Goal: Task Accomplishment & Management: Use online tool/utility

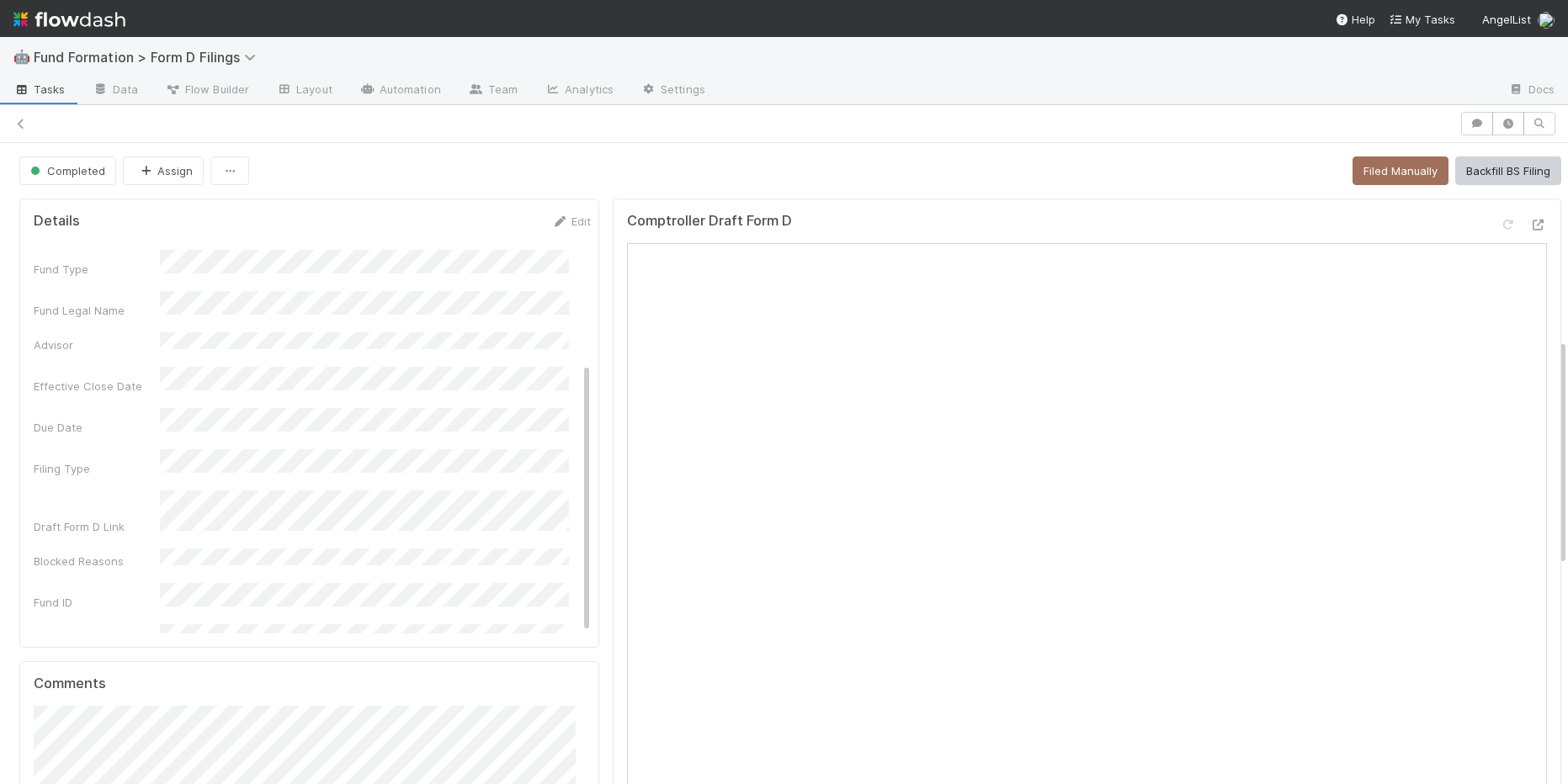
scroll to position [137, 0]
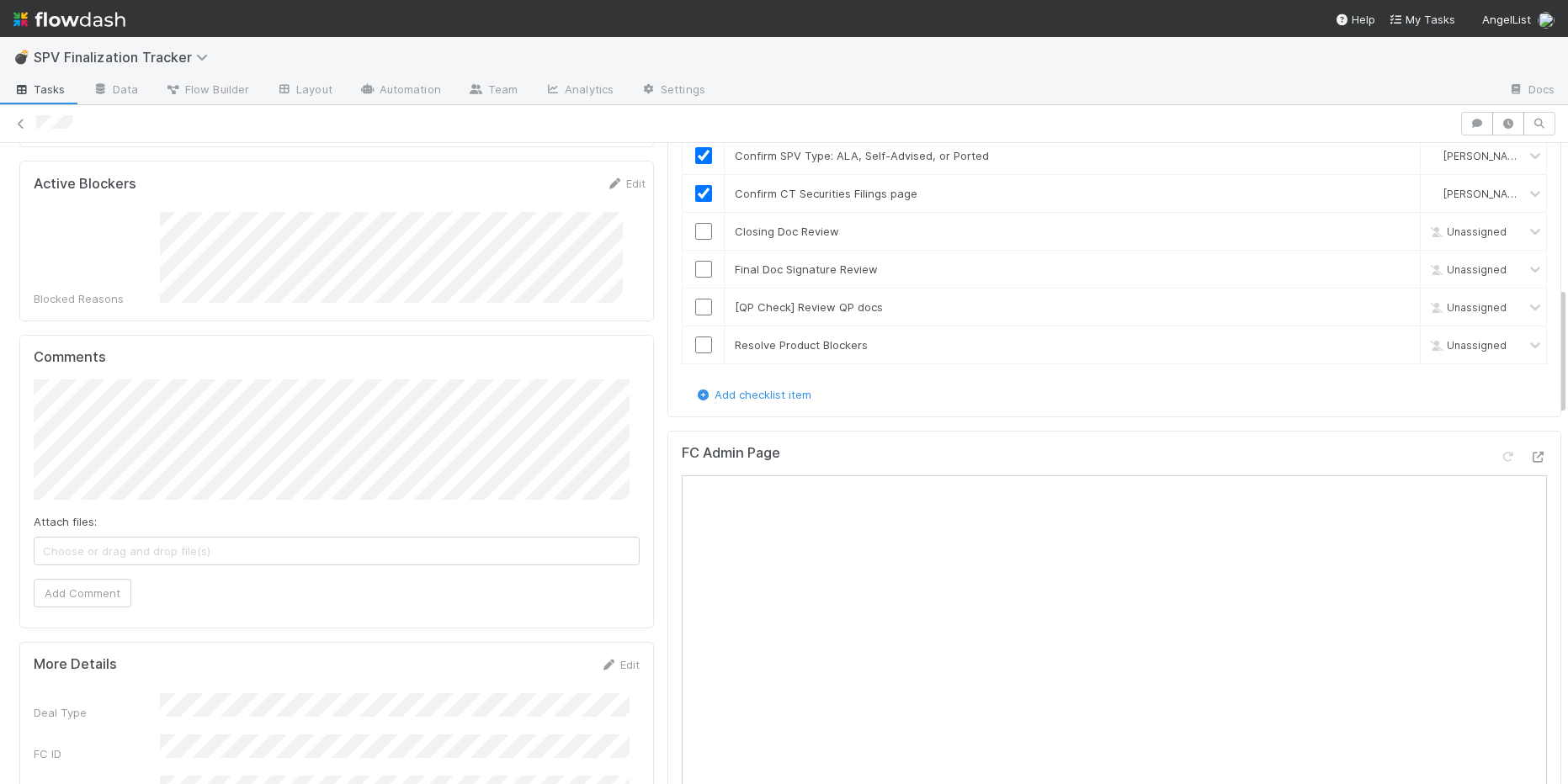
scroll to position [608, 0]
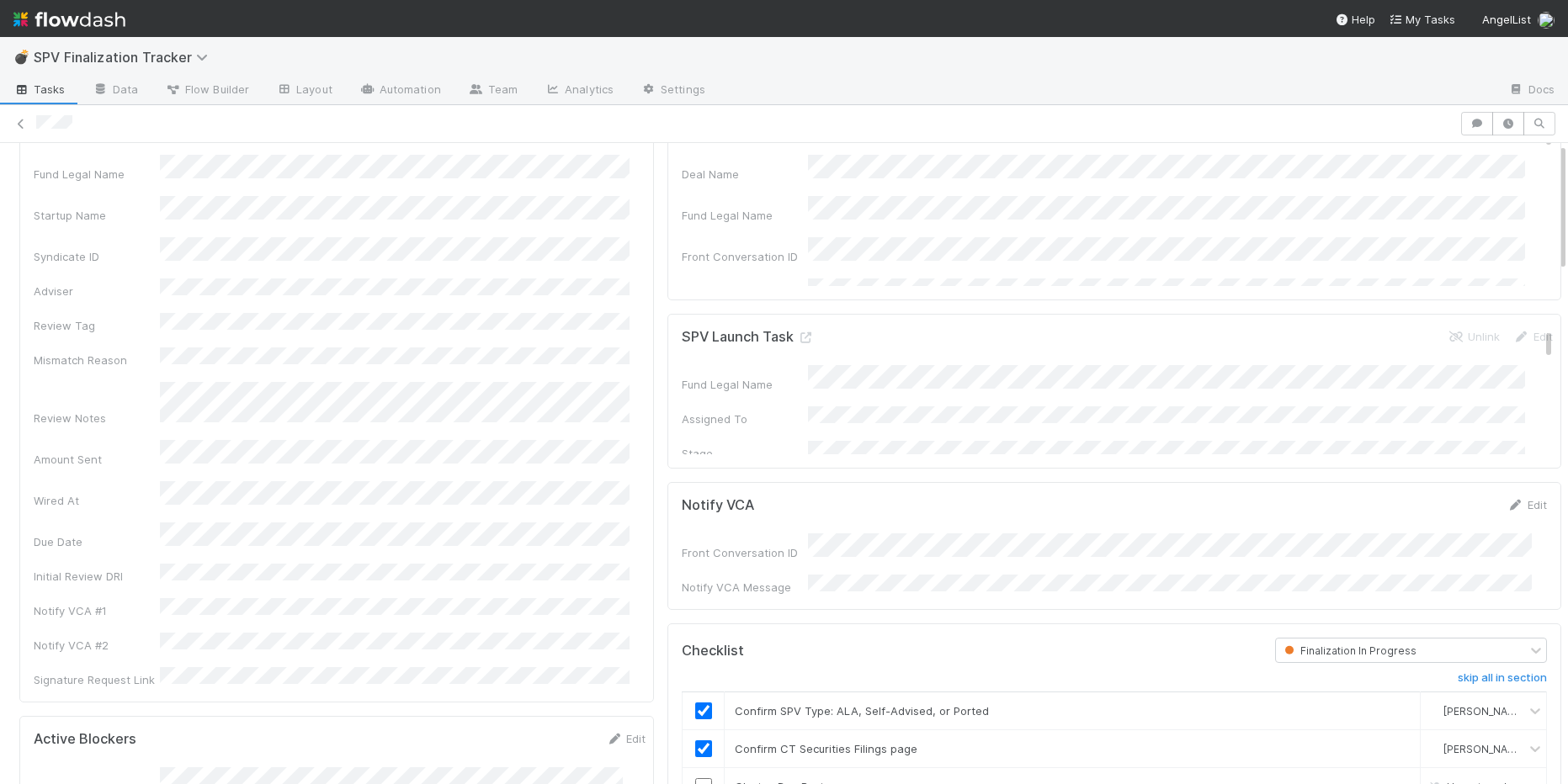
scroll to position [0, 0]
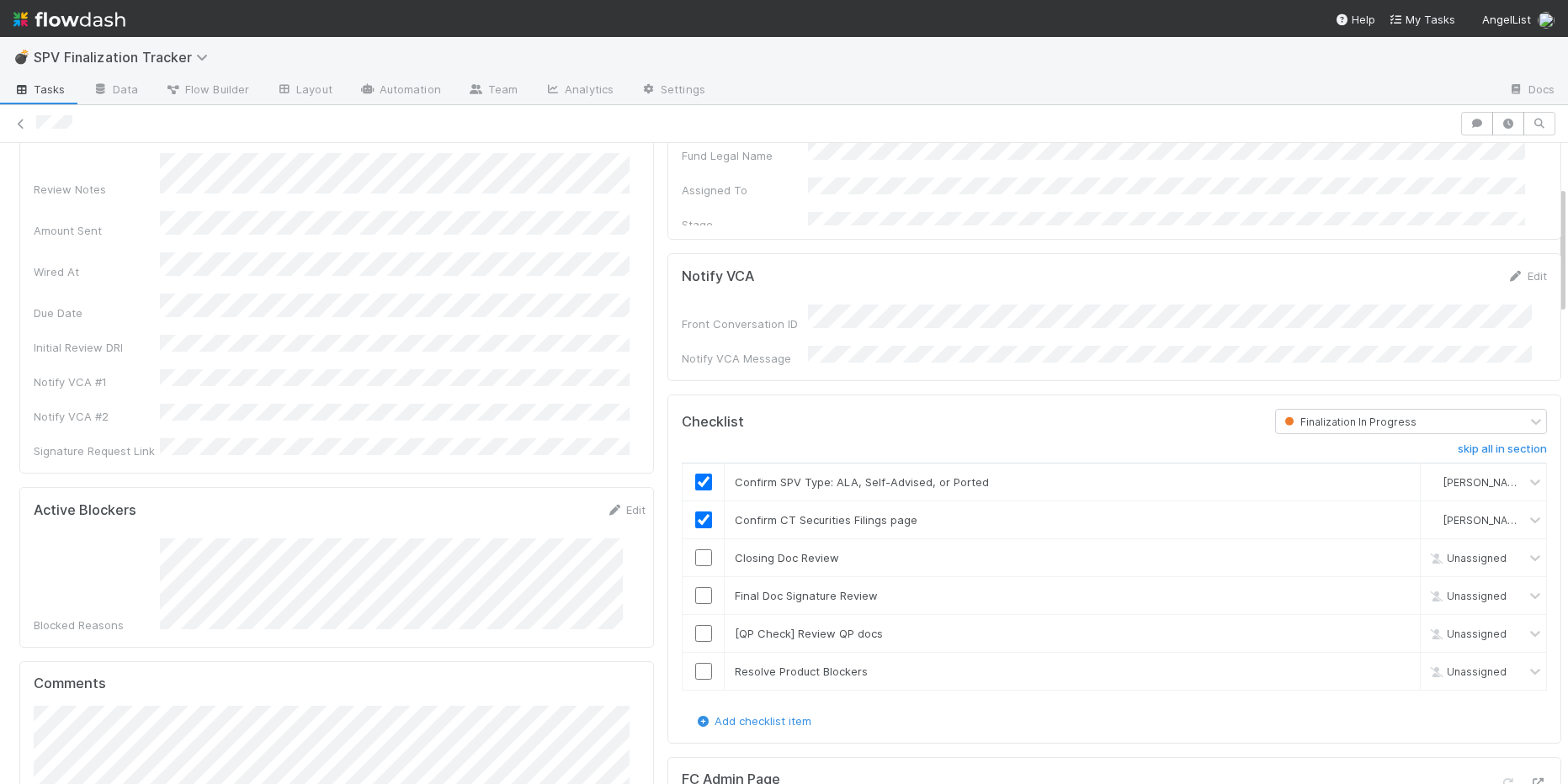
scroll to position [327, 0]
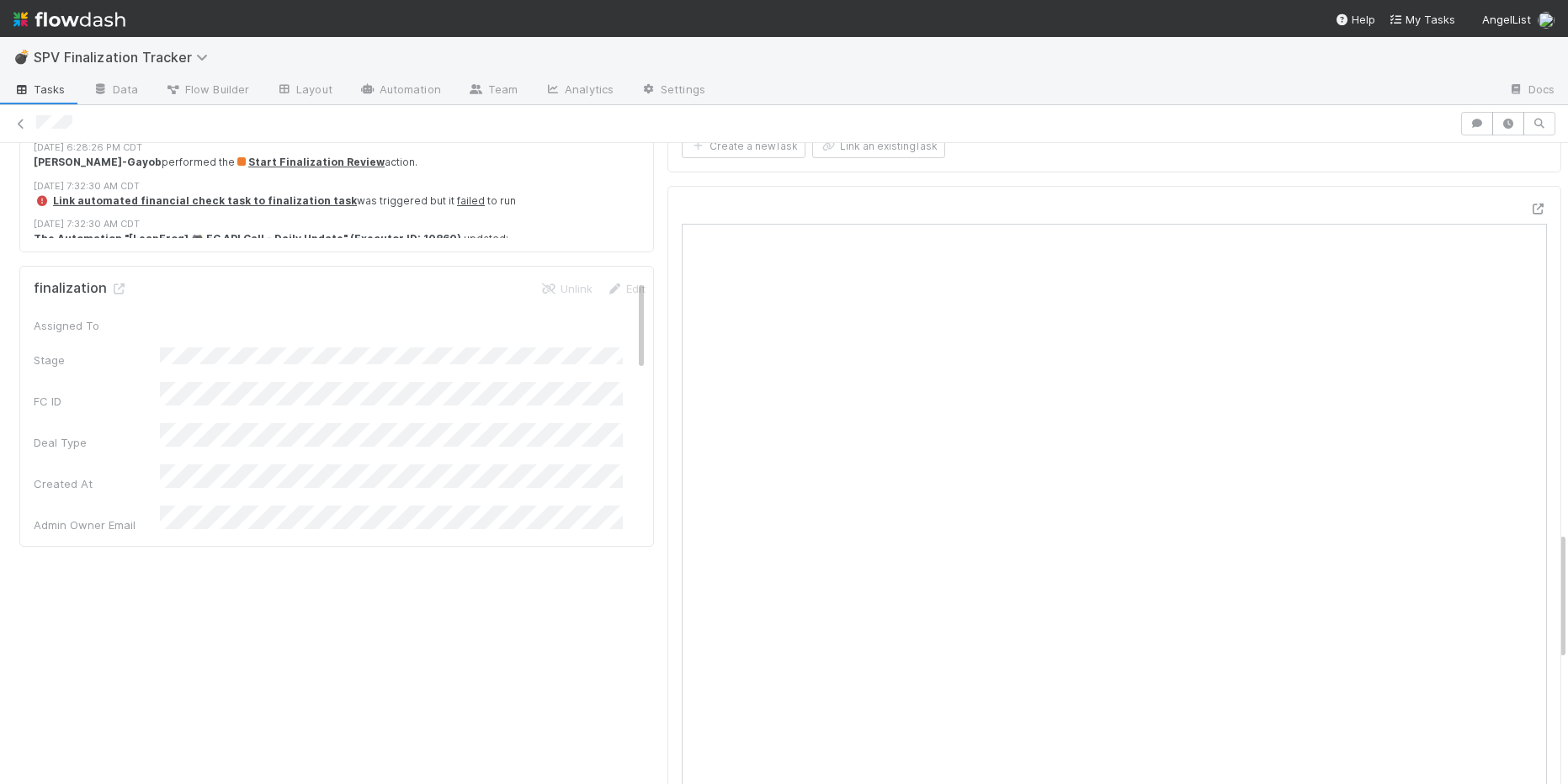
scroll to position [1728, 0]
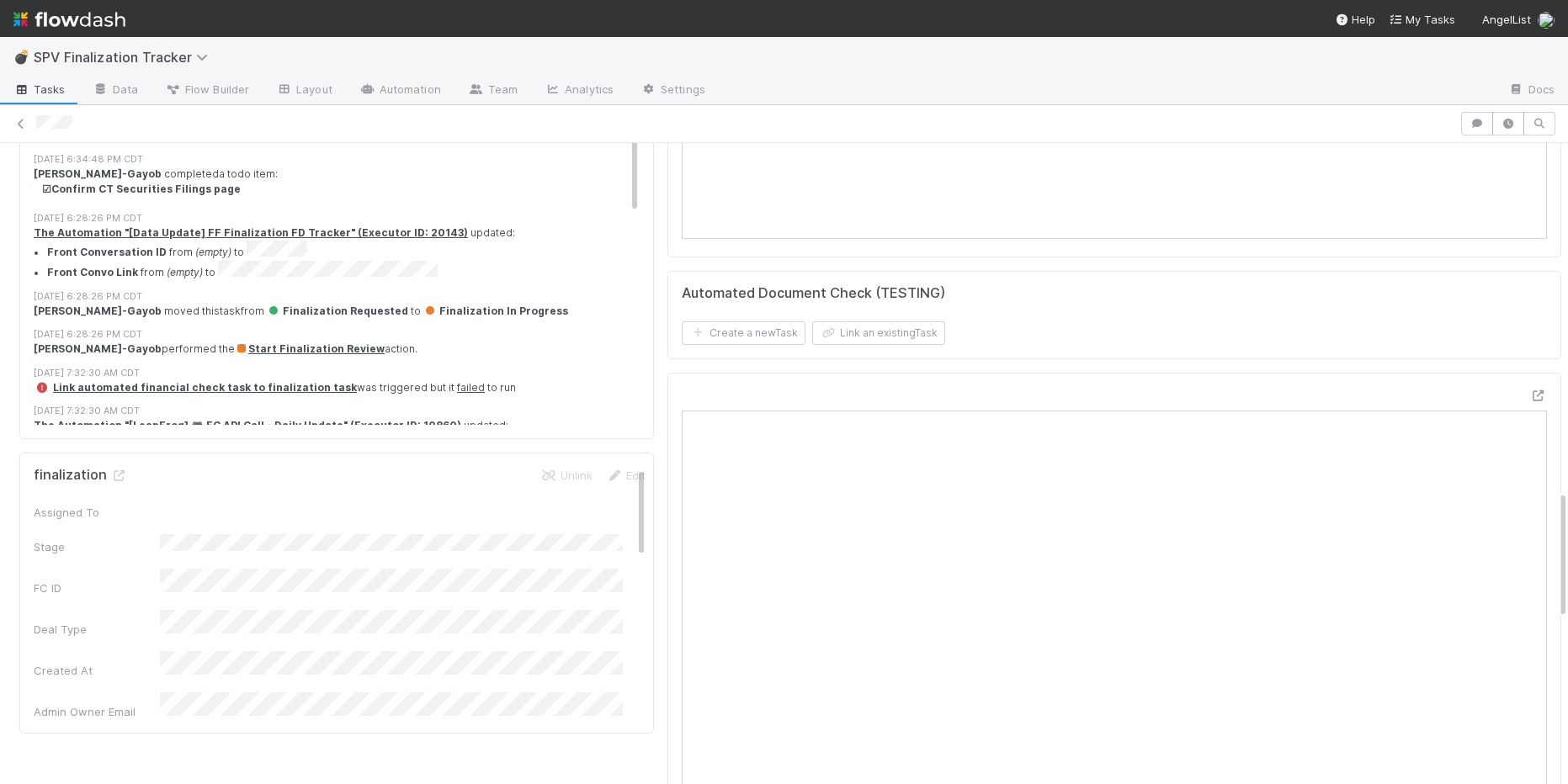
click at [649, 522] on div "Review Details Edit Fund Legal Name Startup Name Syndicate ID Adviser Review Ta…" at bounding box center [337, 38] width 649 height 3149
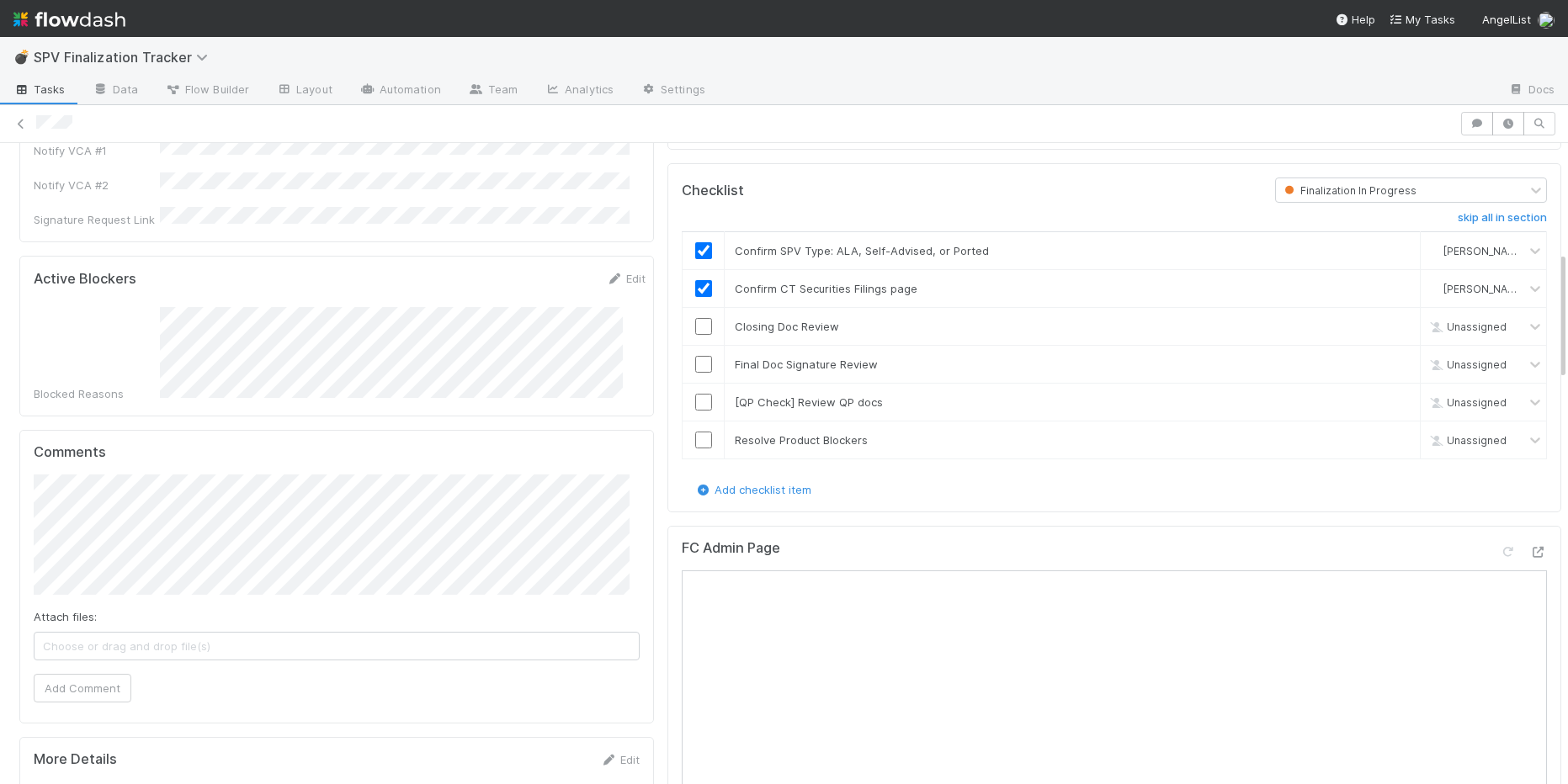
scroll to position [516, 0]
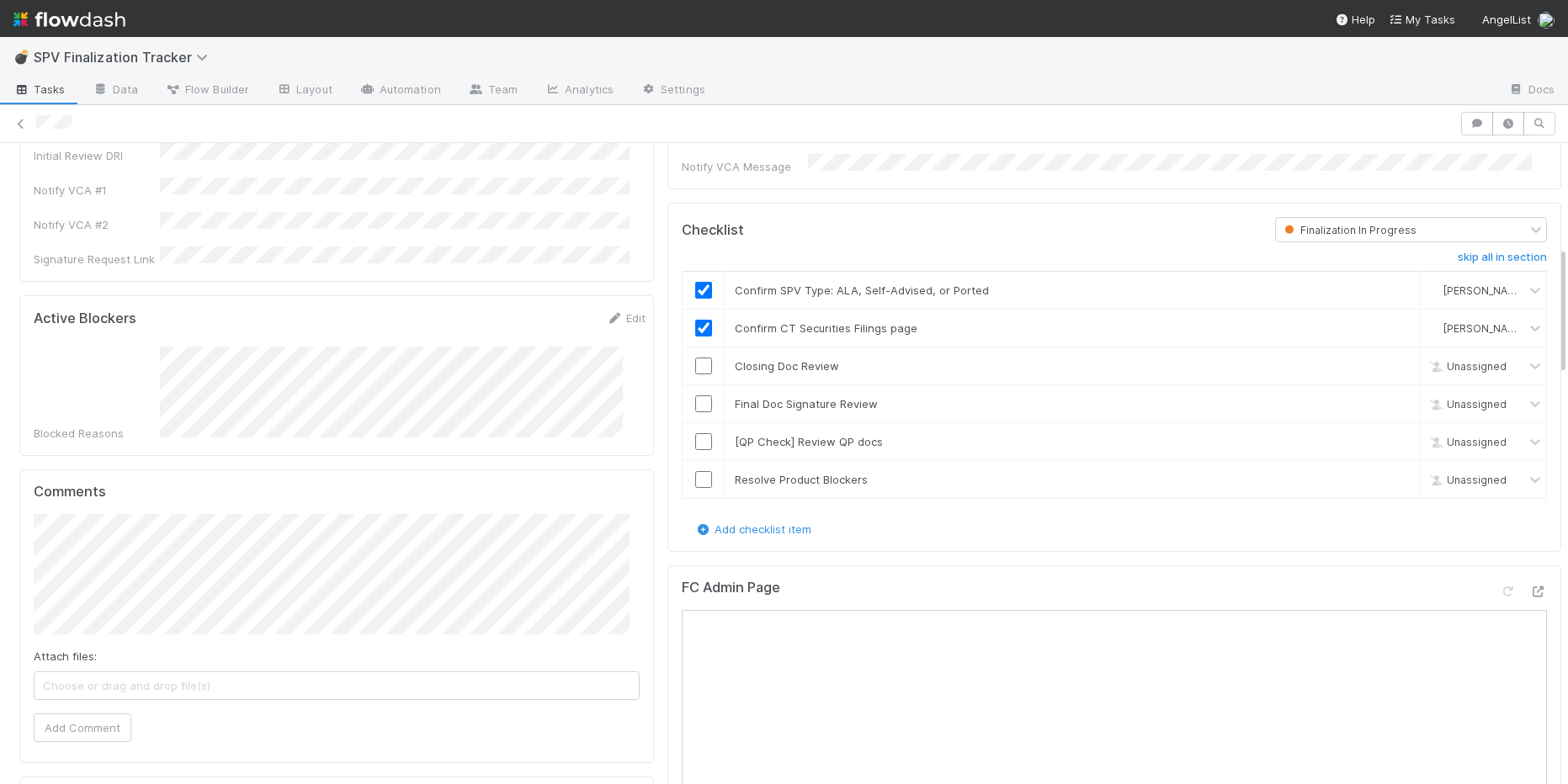
click at [609, 313] on button "Cancel" at bounding box center [616, 328] width 59 height 28
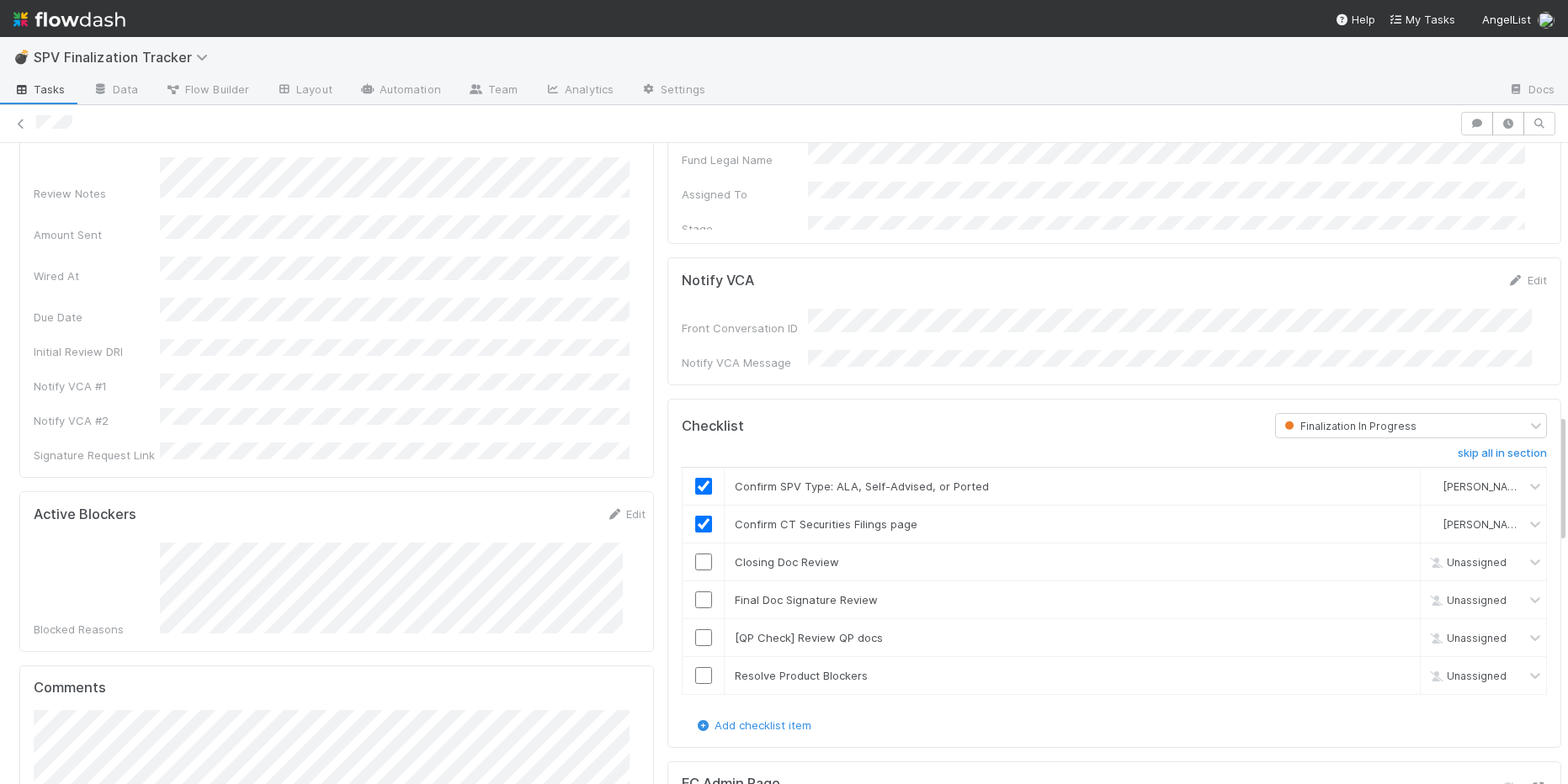
scroll to position [0, 0]
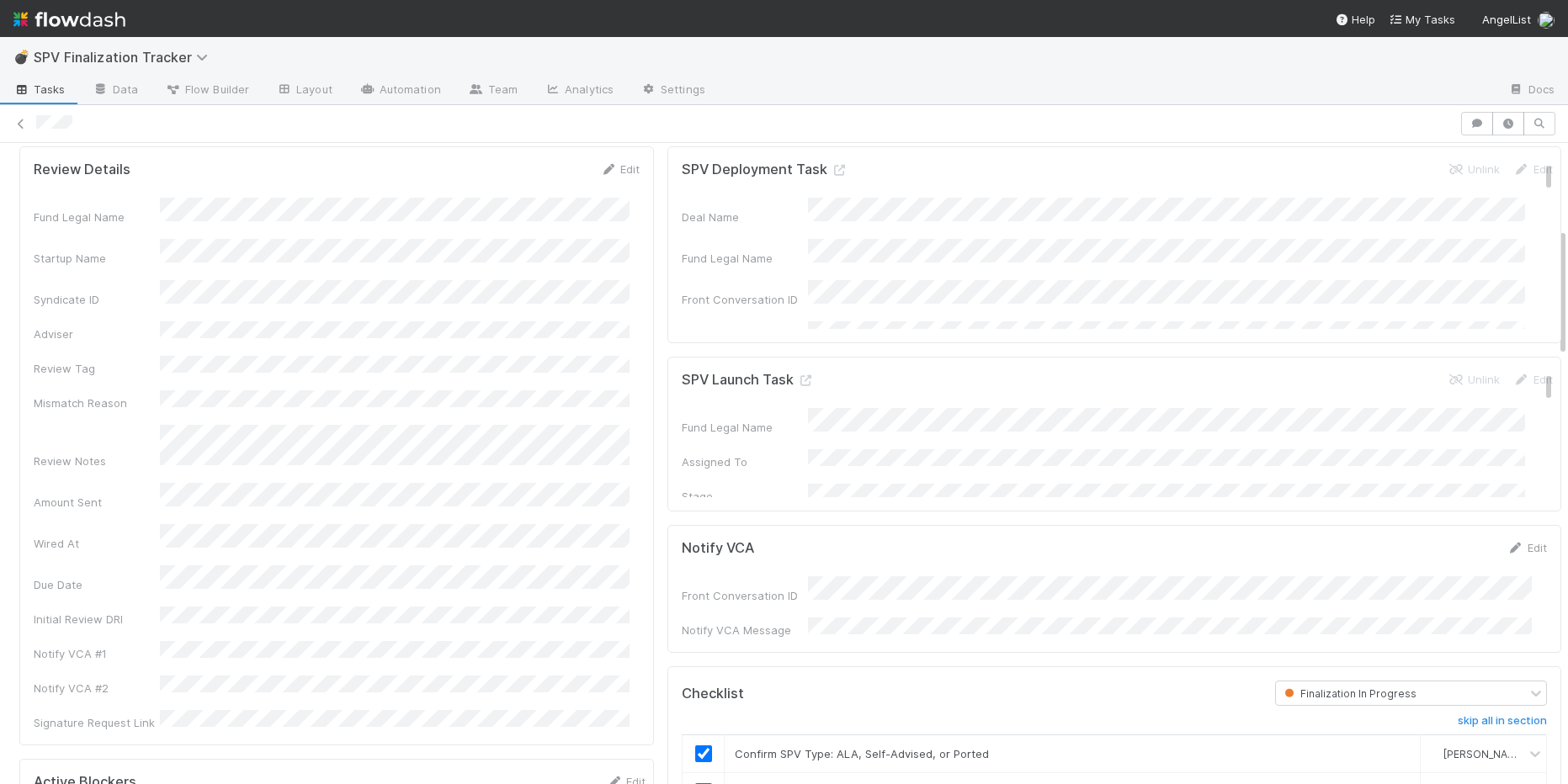
scroll to position [452, 0]
